Goal: Information Seeking & Learning: Learn about a topic

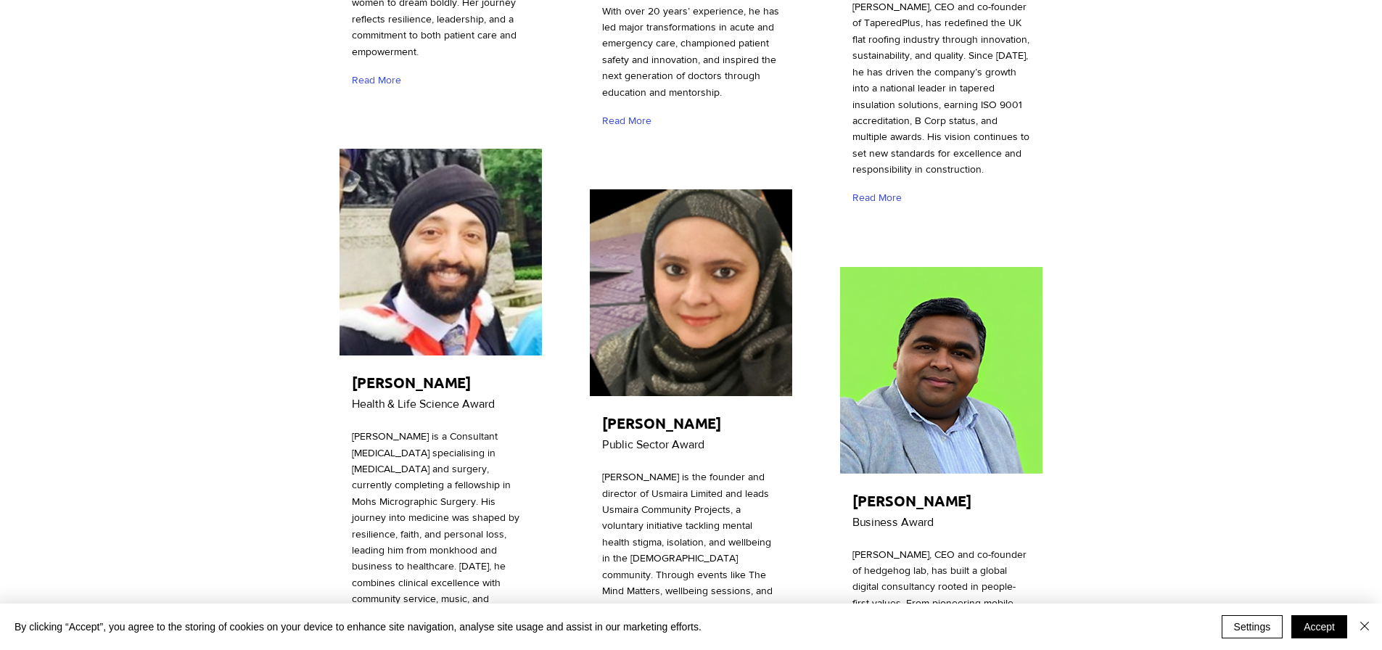
scroll to position [3991, 0]
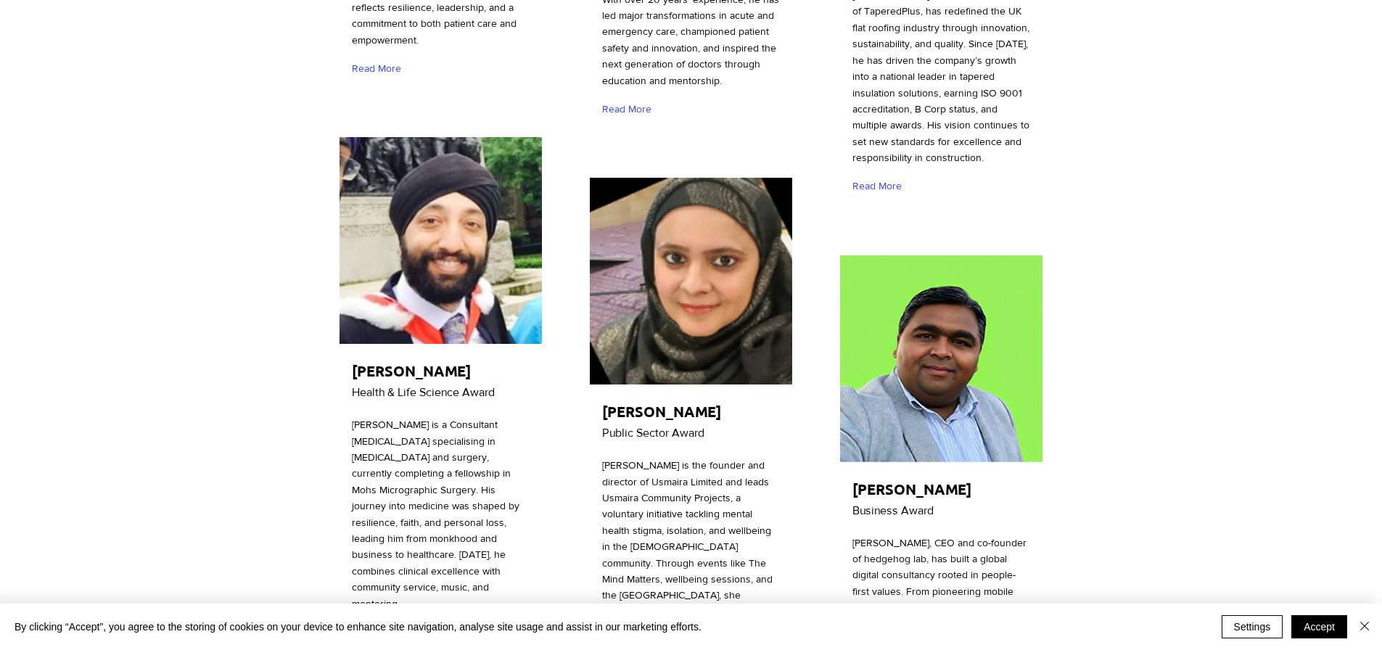
click at [394, 625] on span "Read More" at bounding box center [376, 632] width 49 height 15
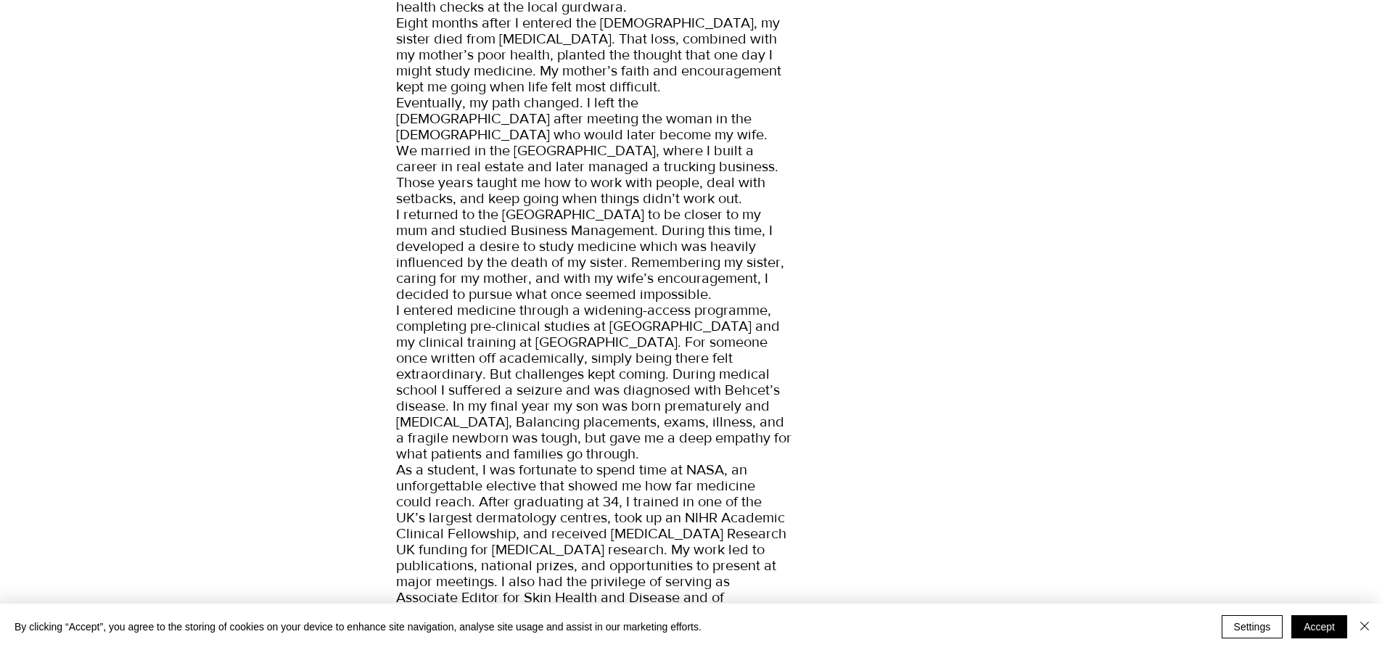
scroll to position [580, 0]
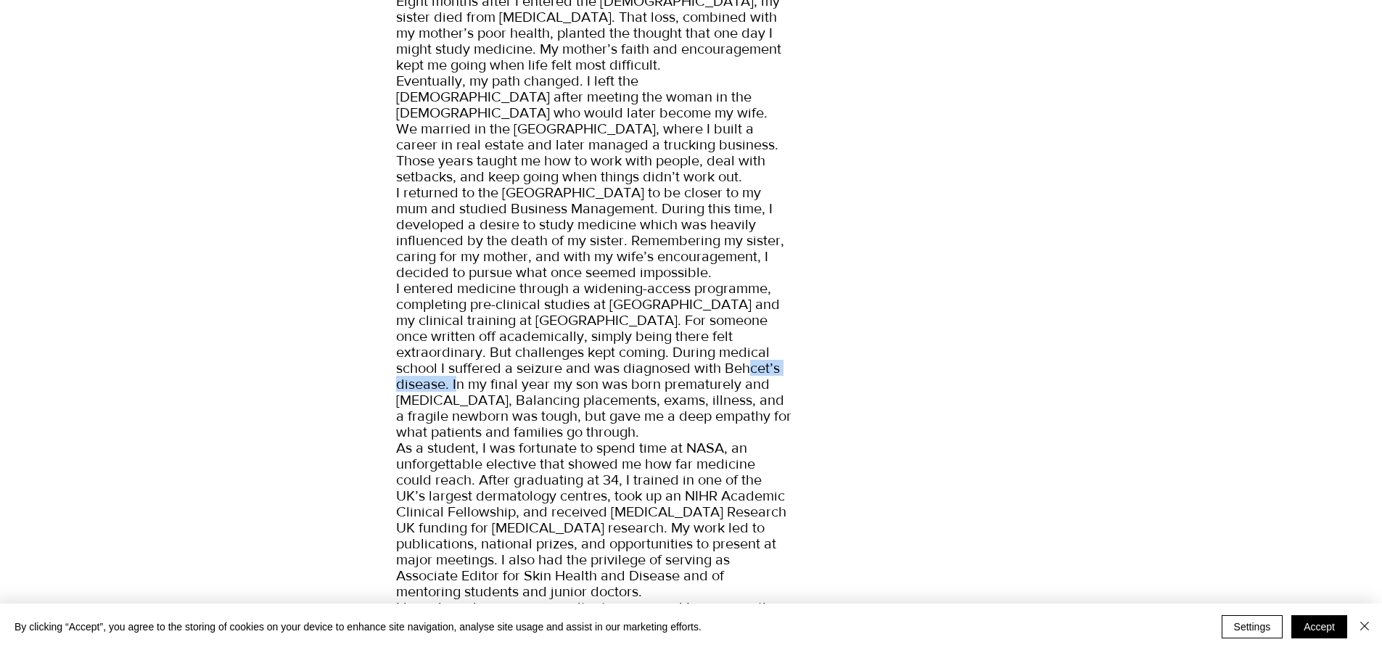
drag, startPoint x: 614, startPoint y: 330, endPoint x: 723, endPoint y: 332, distance: 108.9
click at [723, 332] on span "My journey into medicine has been far from straightforward. I am now a Consulta…" at bounding box center [593, 303] width 395 height 1229
copy span "Behcet’s disease"
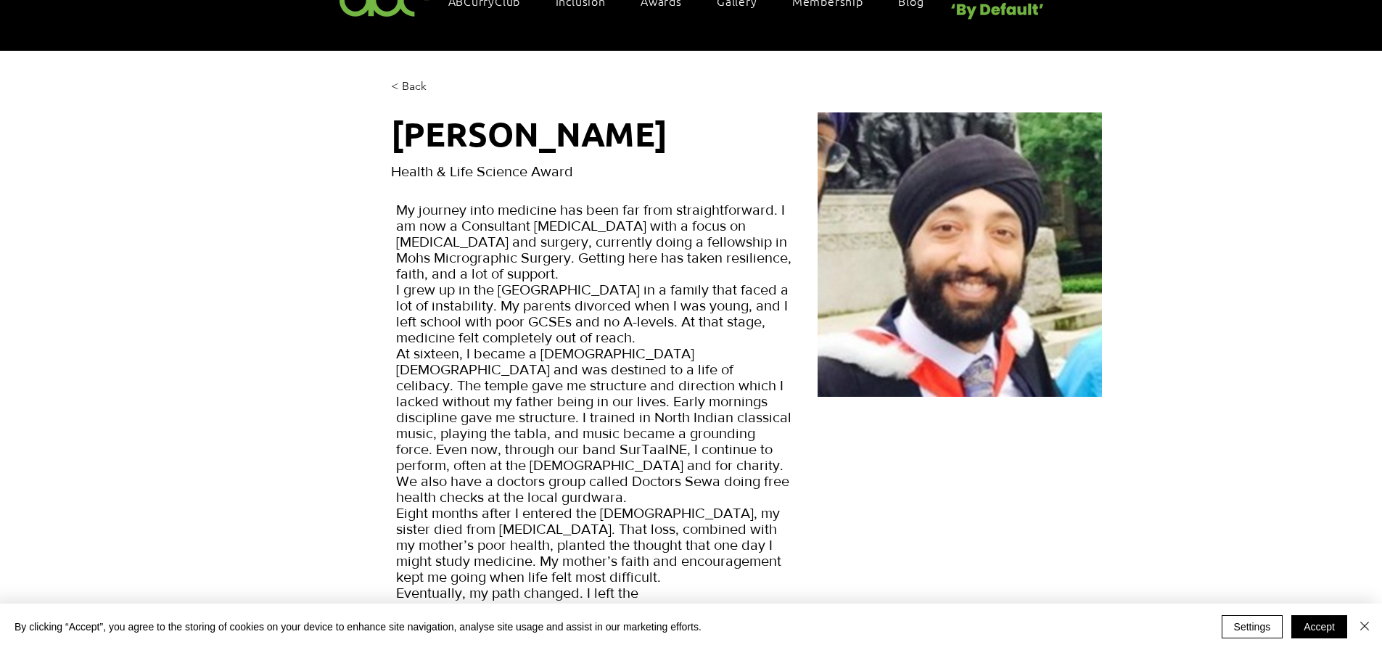
scroll to position [0, 0]
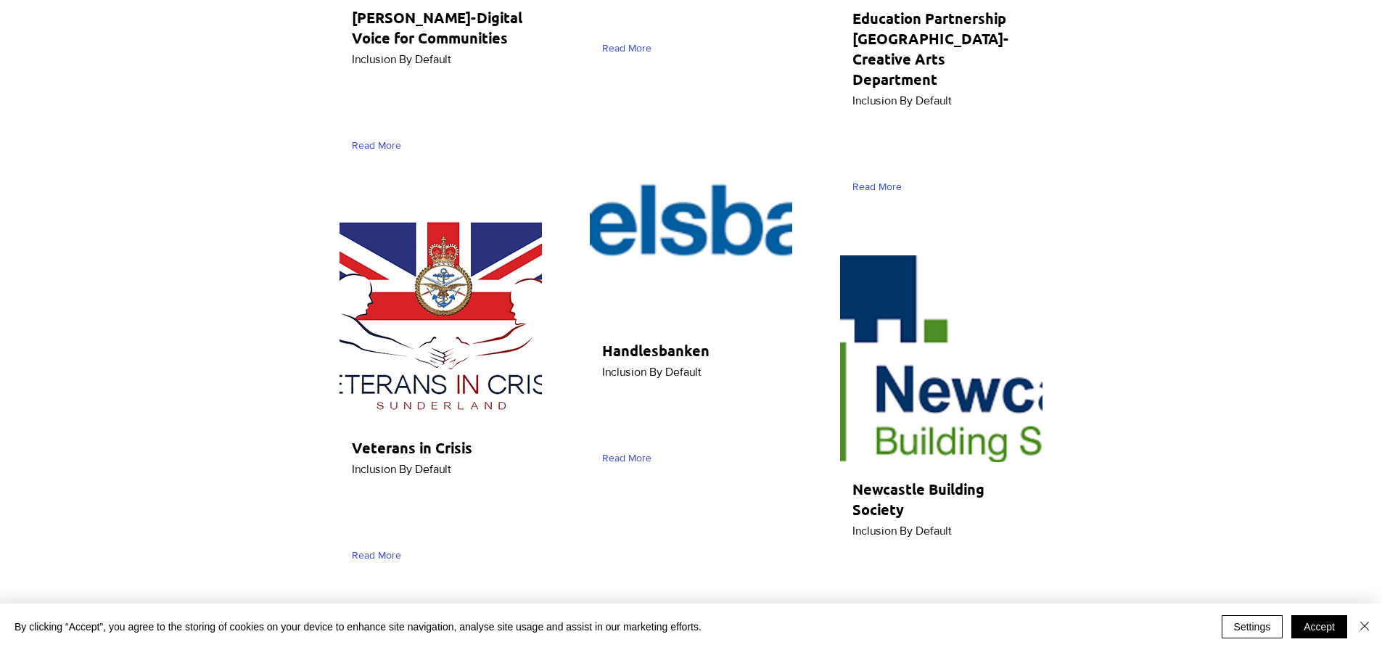
scroll to position [6821, 0]
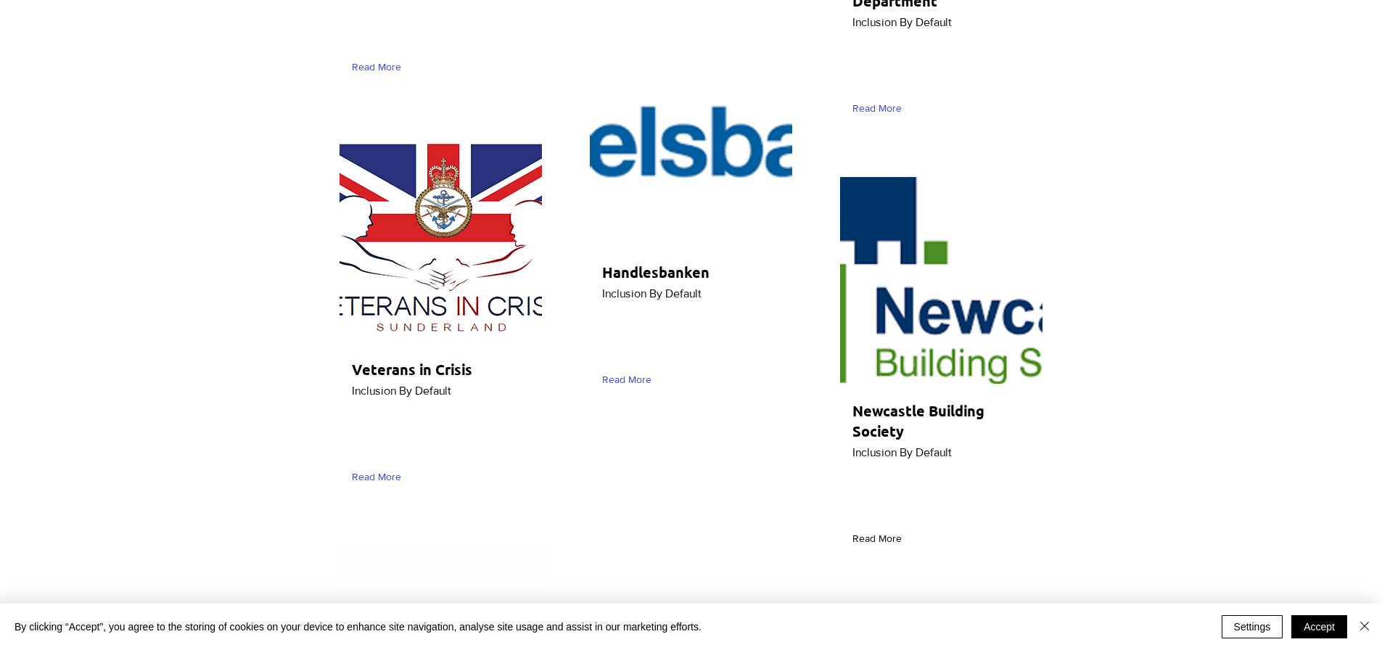
click at [883, 532] on span "Read More" at bounding box center [877, 539] width 49 height 15
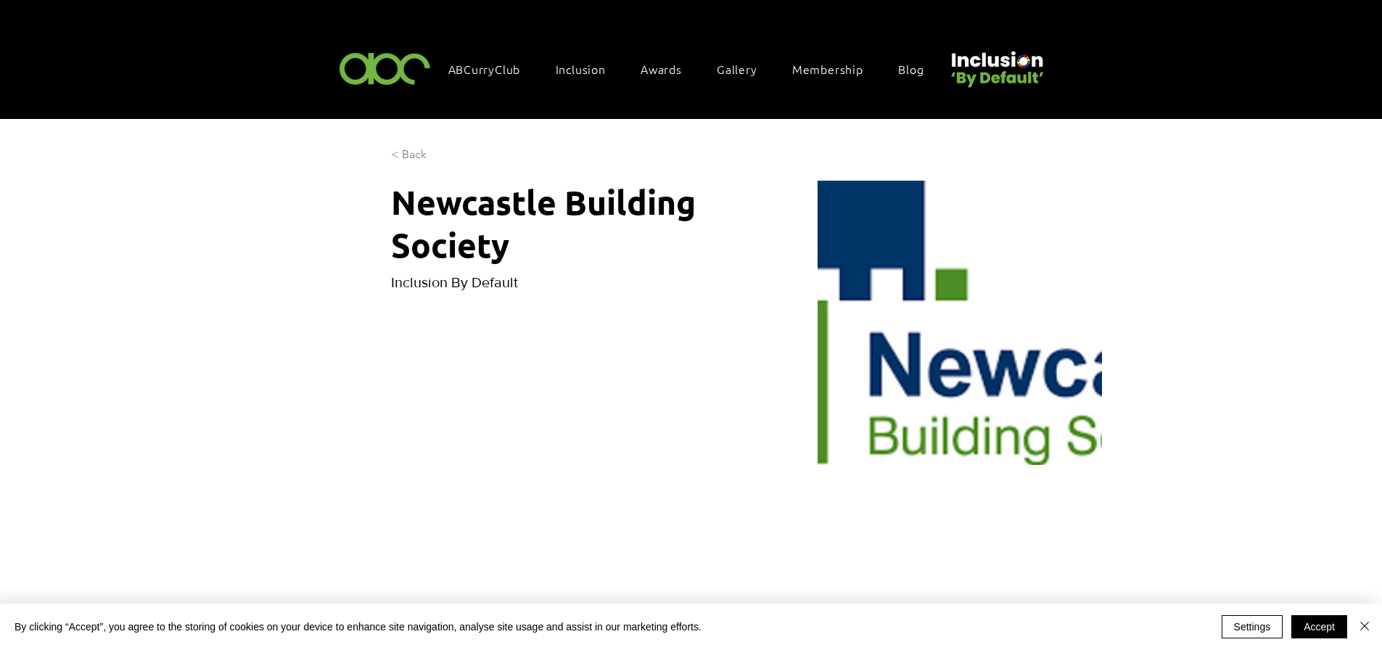
click at [417, 147] on span "< Back" at bounding box center [409, 155] width 36 height 16
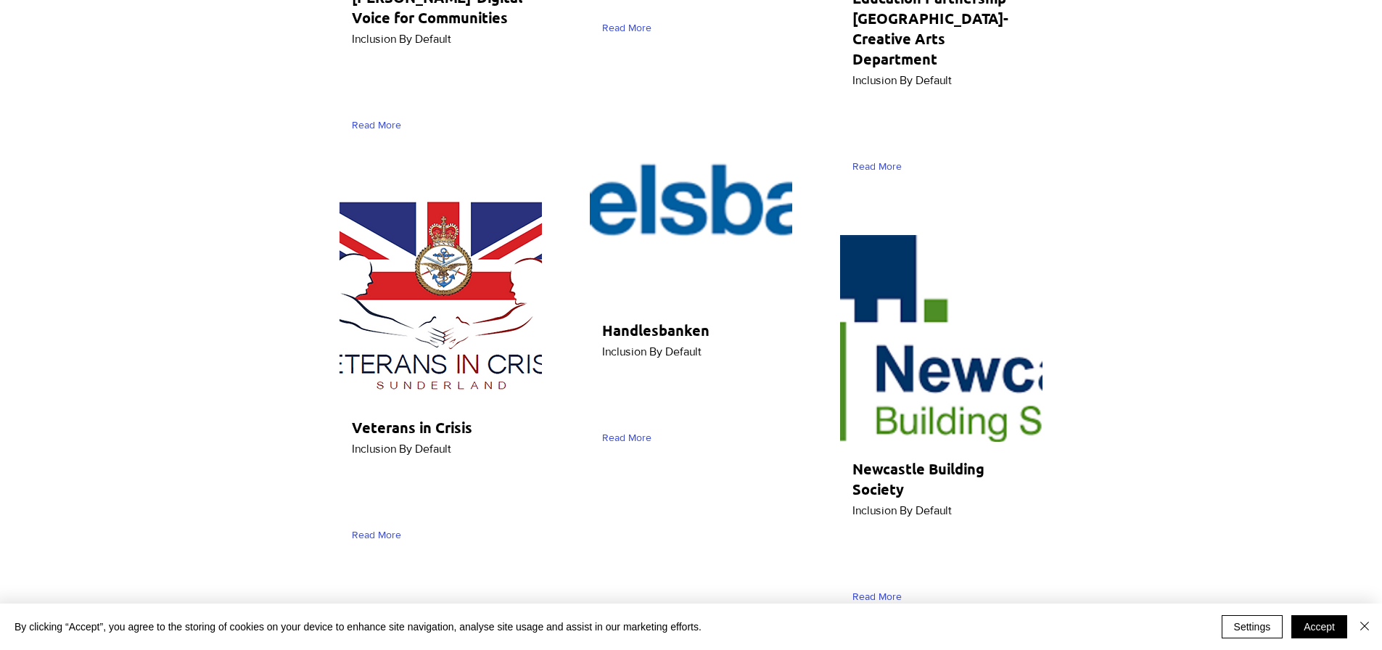
scroll to position [6603, 0]
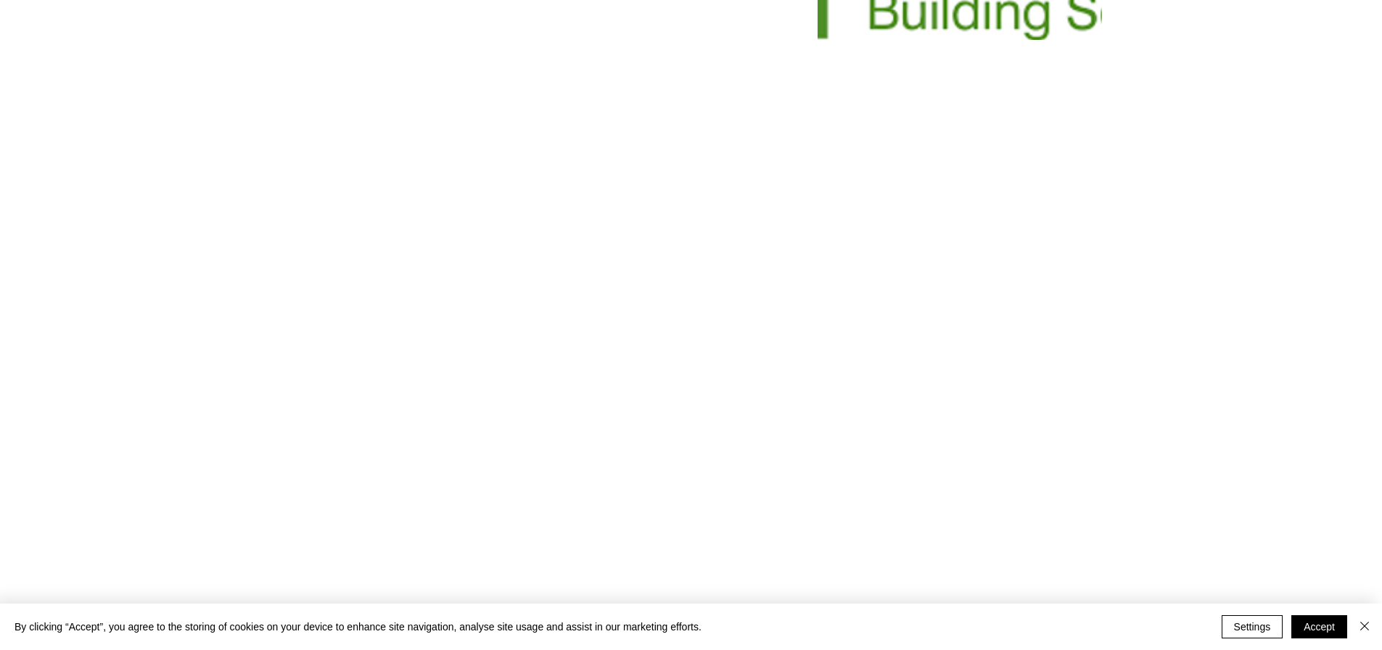
scroll to position [435, 0]
click at [1329, 625] on button "Accept" at bounding box center [1320, 626] width 56 height 23
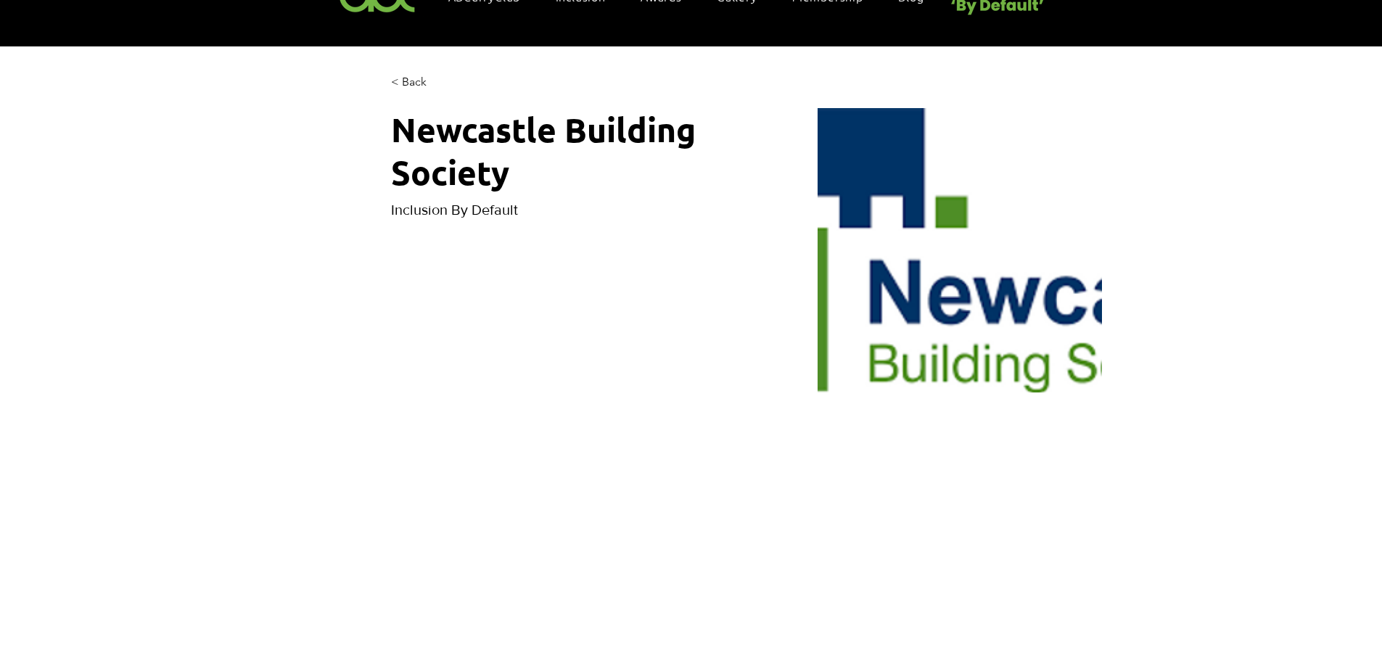
scroll to position [0, 0]
